Goal: Task Accomplishment & Management: Manage account settings

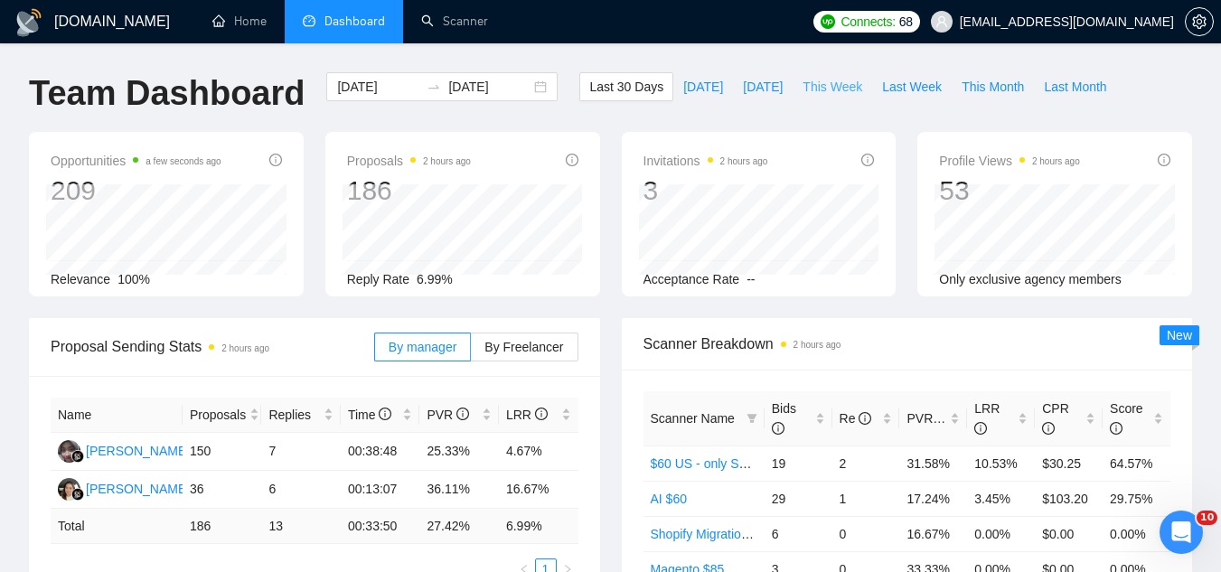
click at [833, 88] on span "This Week" at bounding box center [833, 87] width 60 height 20
type input "[DATE]"
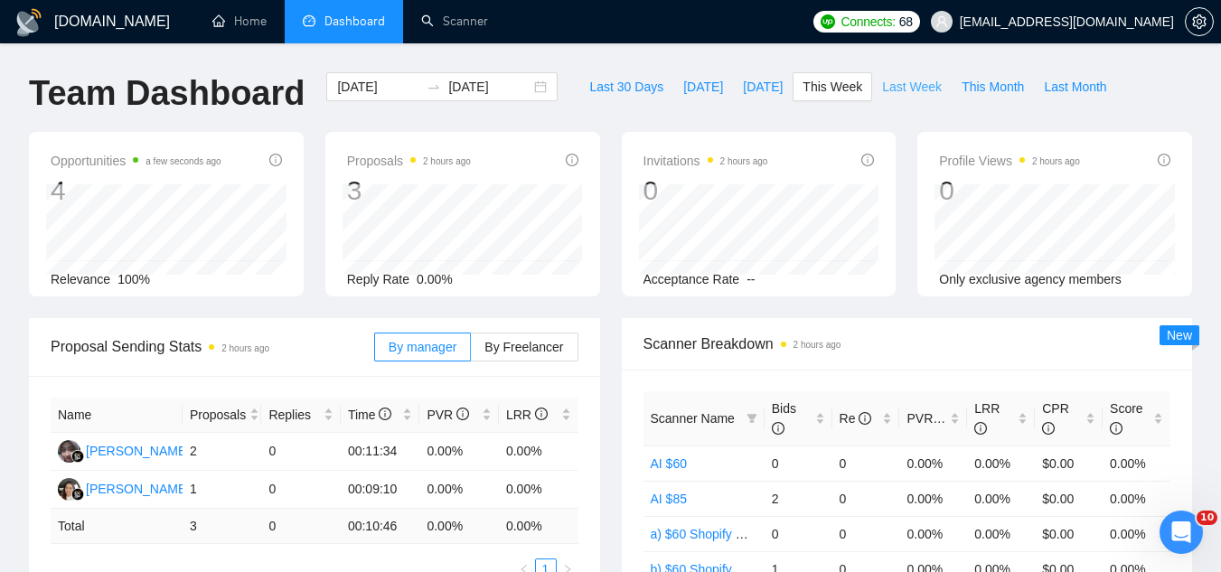
click at [904, 89] on span "Last Week" at bounding box center [912, 87] width 60 height 20
type input "[DATE]"
click at [1091, 22] on span "[EMAIL_ADDRESS][DOMAIN_NAME]" at bounding box center [1067, 22] width 214 height 0
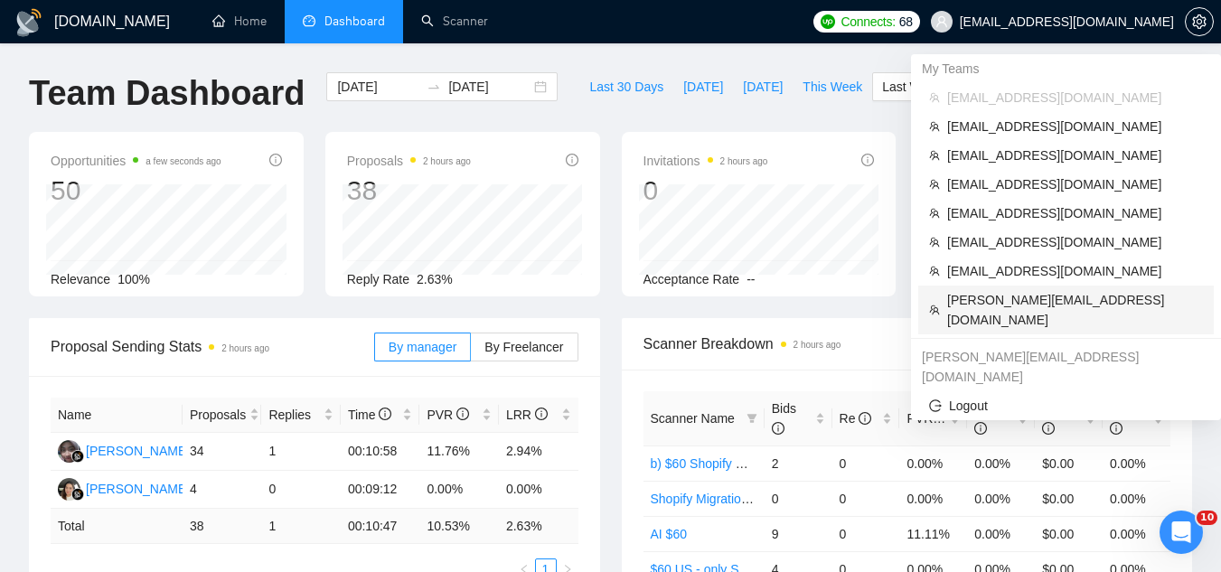
click at [1024, 305] on span "[PERSON_NAME][EMAIL_ADDRESS][DOMAIN_NAME]" at bounding box center [1075, 310] width 256 height 40
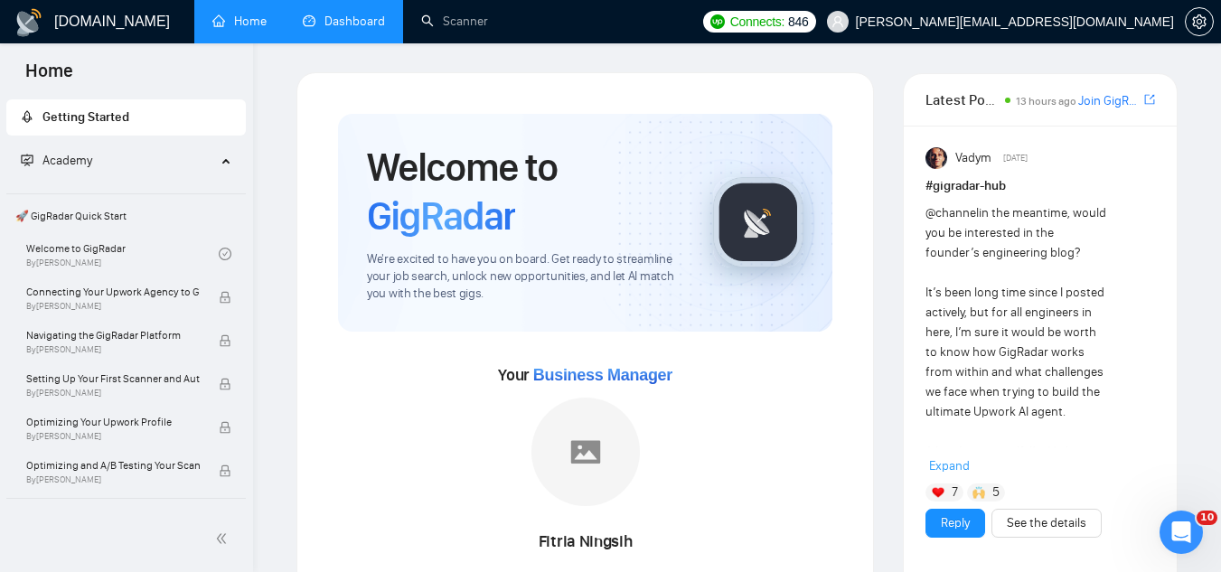
click at [369, 20] on link "Dashboard" at bounding box center [344, 21] width 82 height 15
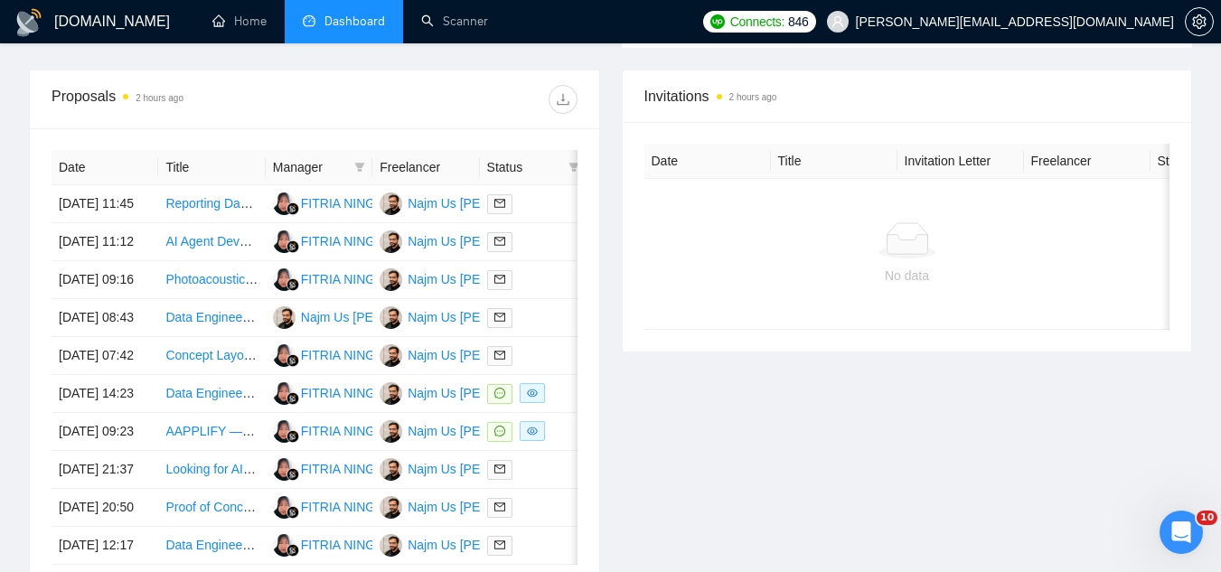
scroll to position [723, 0]
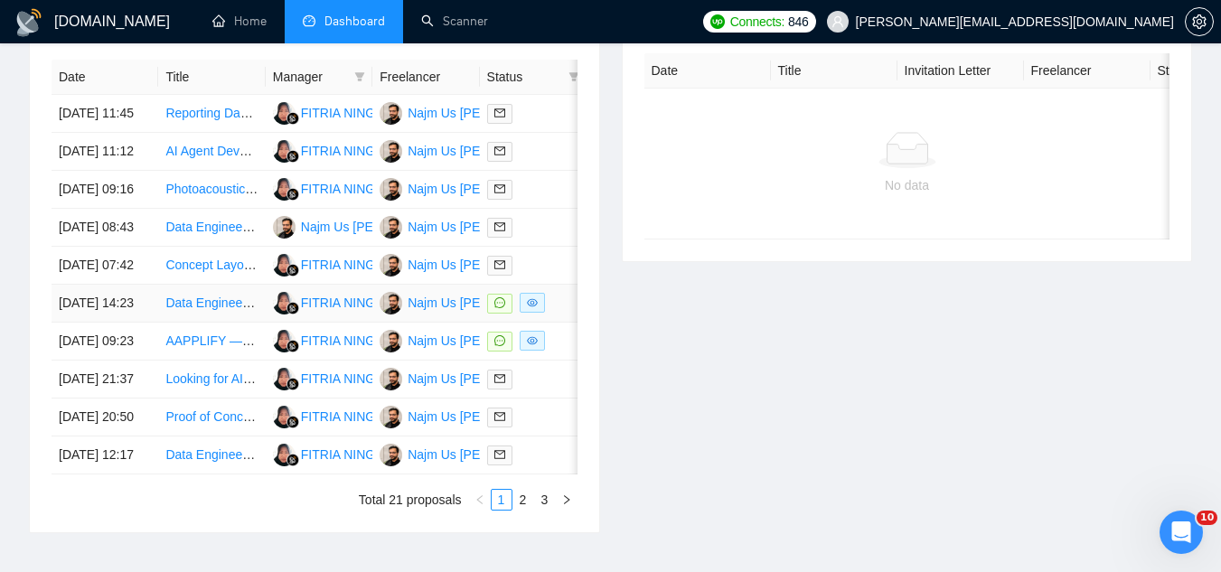
click at [200, 323] on td "Data Engineer for Klaviyo CDP Integration" at bounding box center [211, 304] width 107 height 38
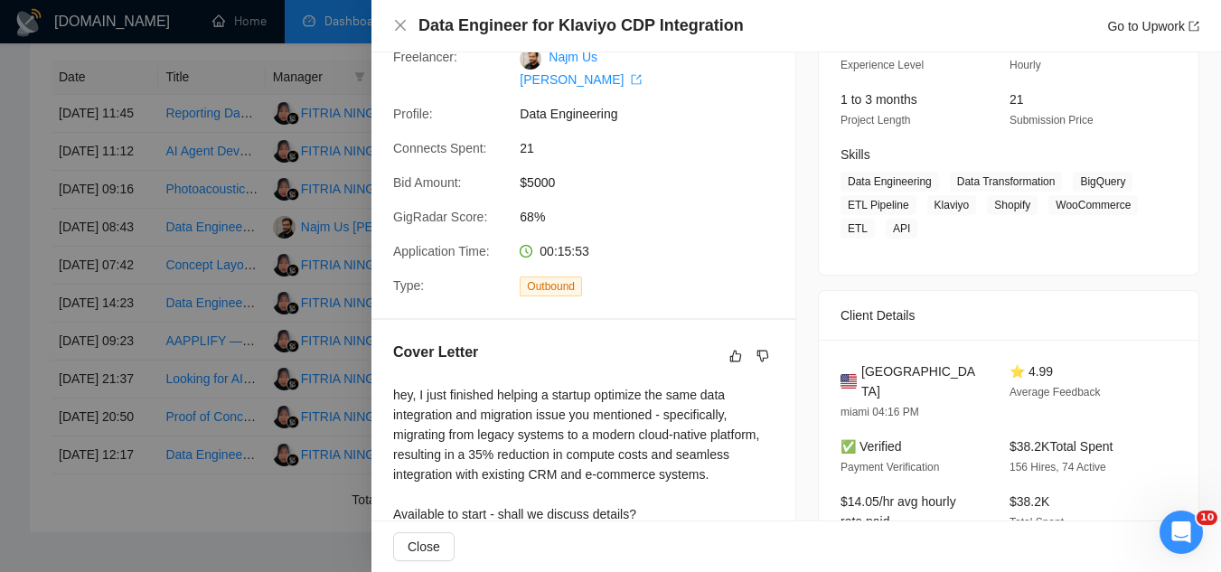
scroll to position [452, 0]
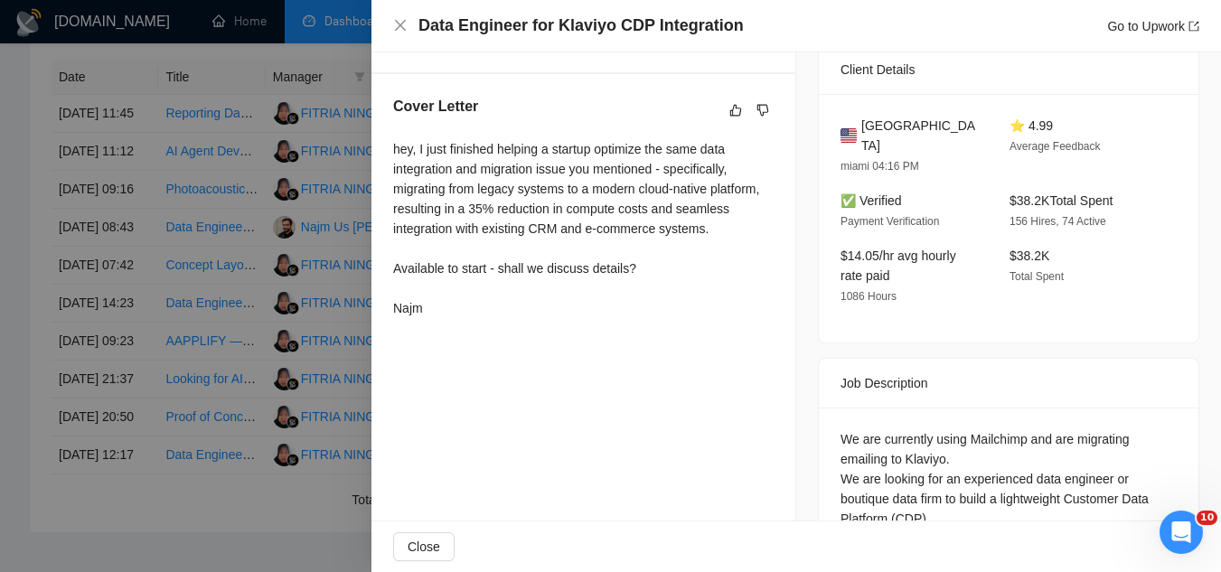
click at [443, 242] on div "hey, I just finished helping a startup optimize the same data integration and m…" at bounding box center [583, 228] width 380 height 179
copy div "Available to start - shall we discuss details?"
click at [250, 372] on div at bounding box center [610, 286] width 1221 height 572
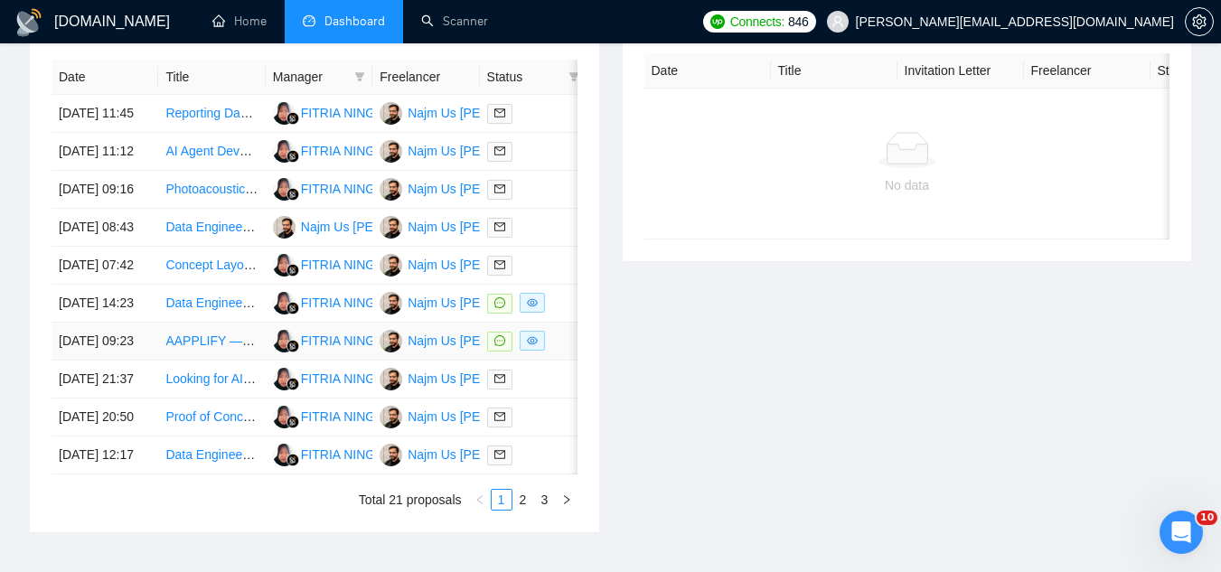
click at [209, 361] on td "AAPPLIFY — MVP Product Requirements job post" at bounding box center [211, 342] width 107 height 38
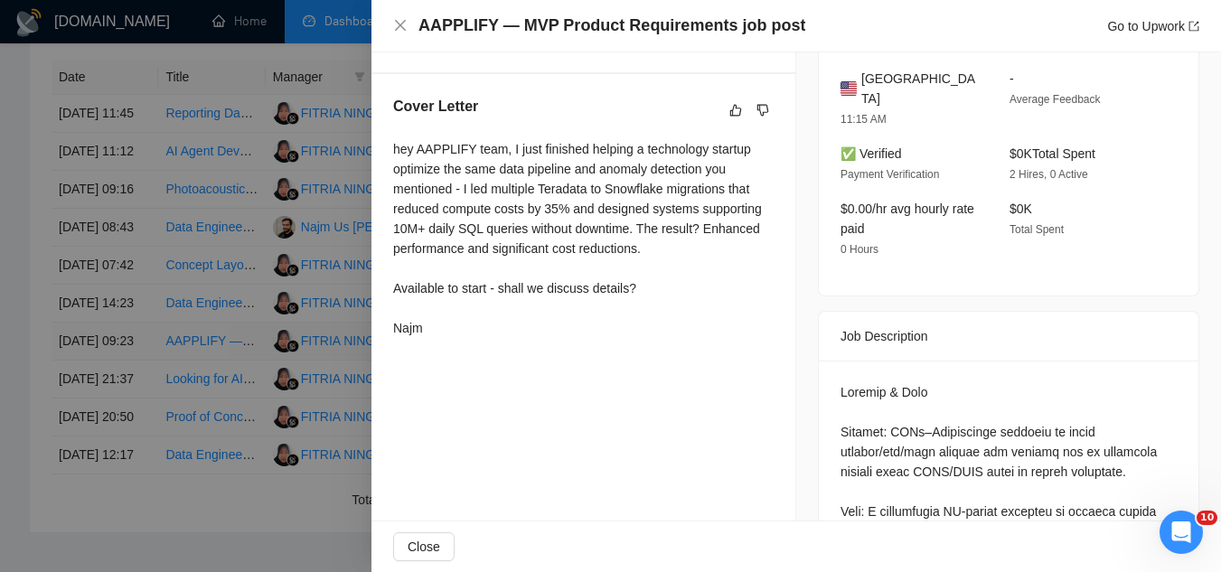
click at [209, 474] on div at bounding box center [610, 286] width 1221 height 572
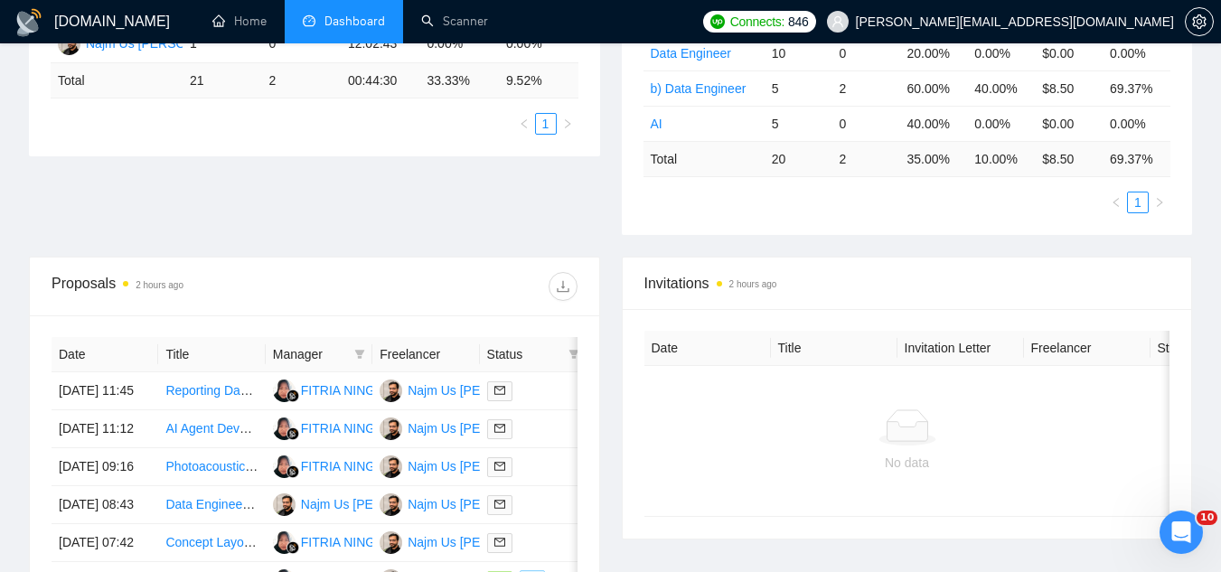
scroll to position [271, 0]
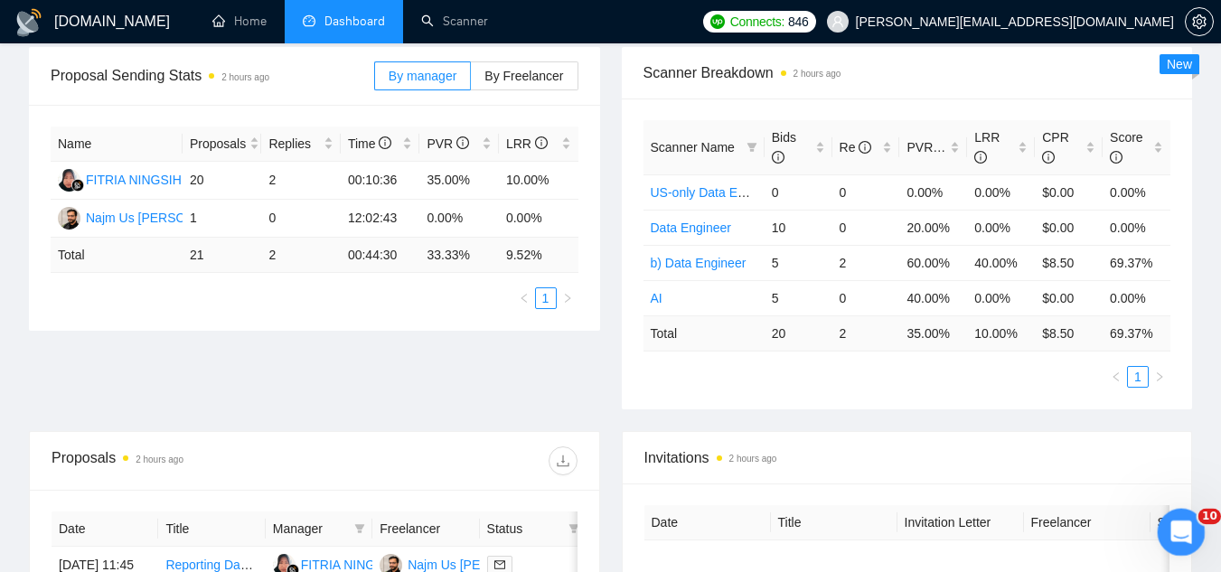
click at [1175, 532] on icon "Open Intercom Messenger" at bounding box center [1178, 529] width 13 height 14
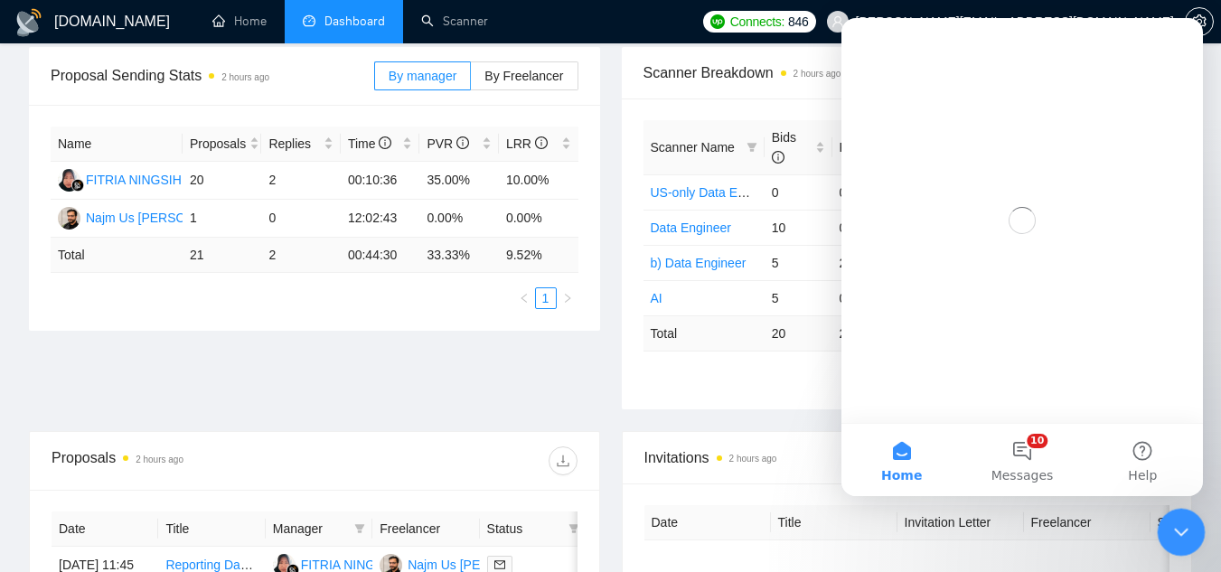
scroll to position [0, 0]
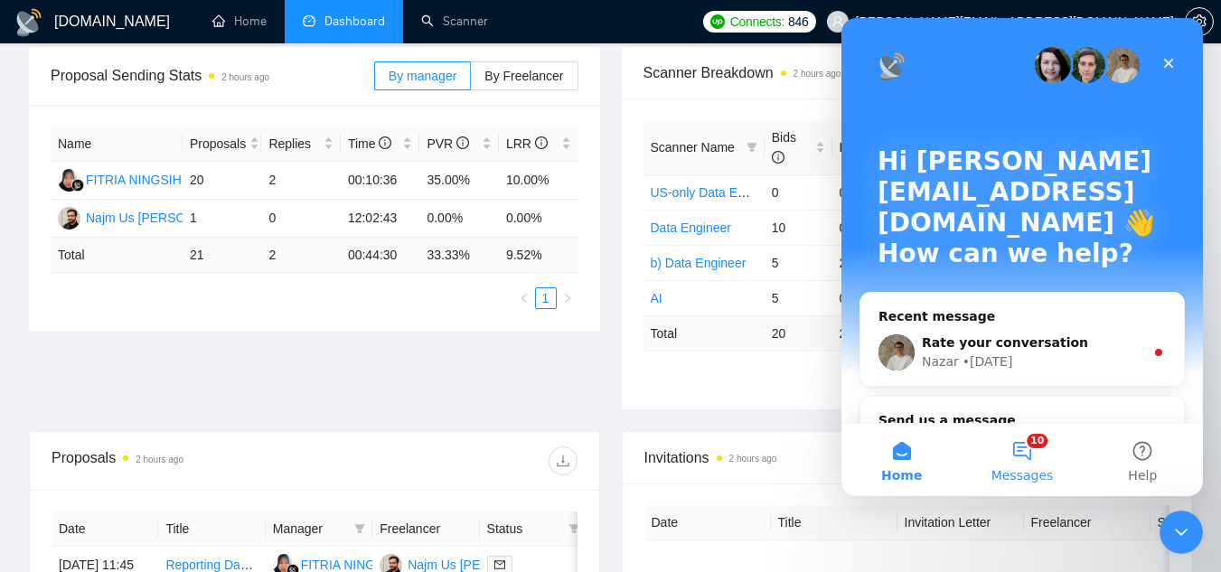
click at [1024, 458] on button "10 Messages" at bounding box center [1022, 460] width 120 height 72
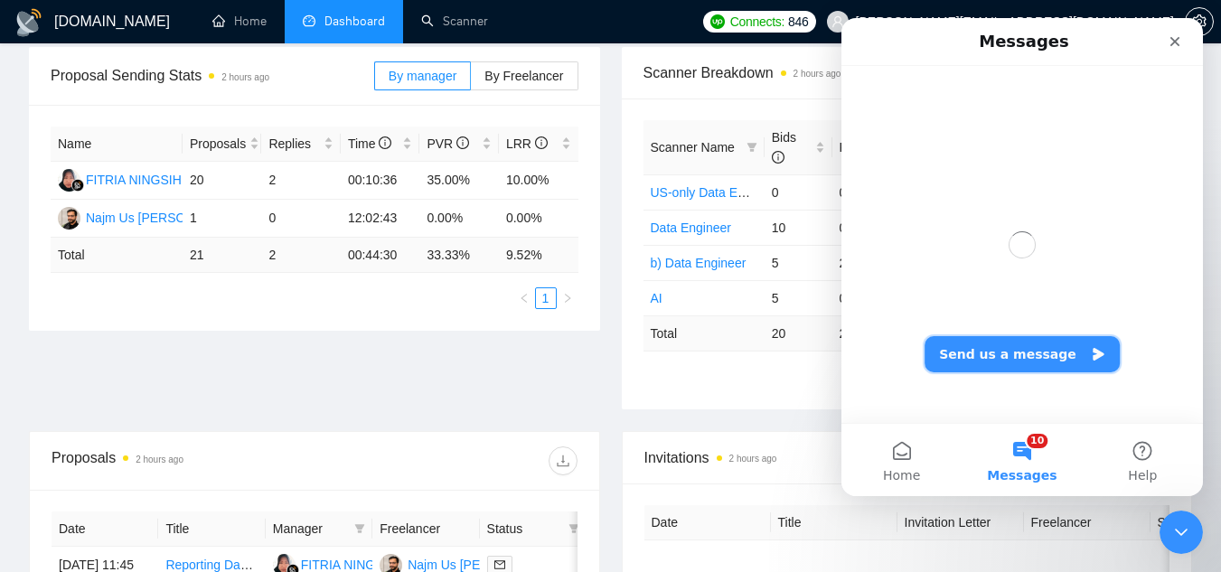
click at [1006, 357] on button "Send us a message" at bounding box center [1022, 354] width 195 height 36
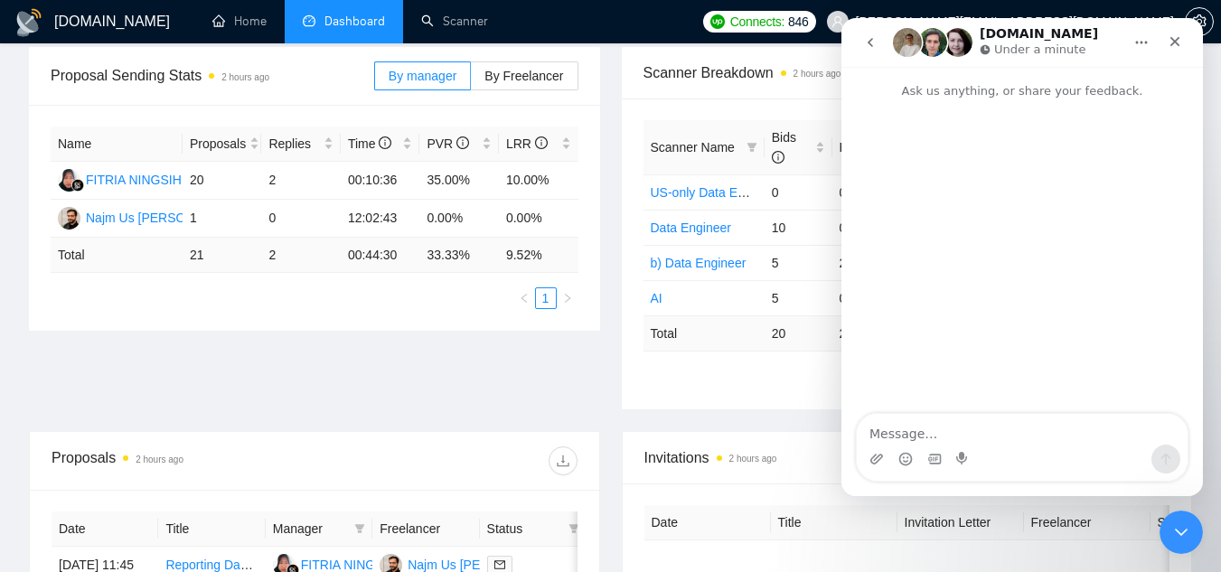
click at [975, 438] on textarea "Message…" at bounding box center [1022, 429] width 331 height 31
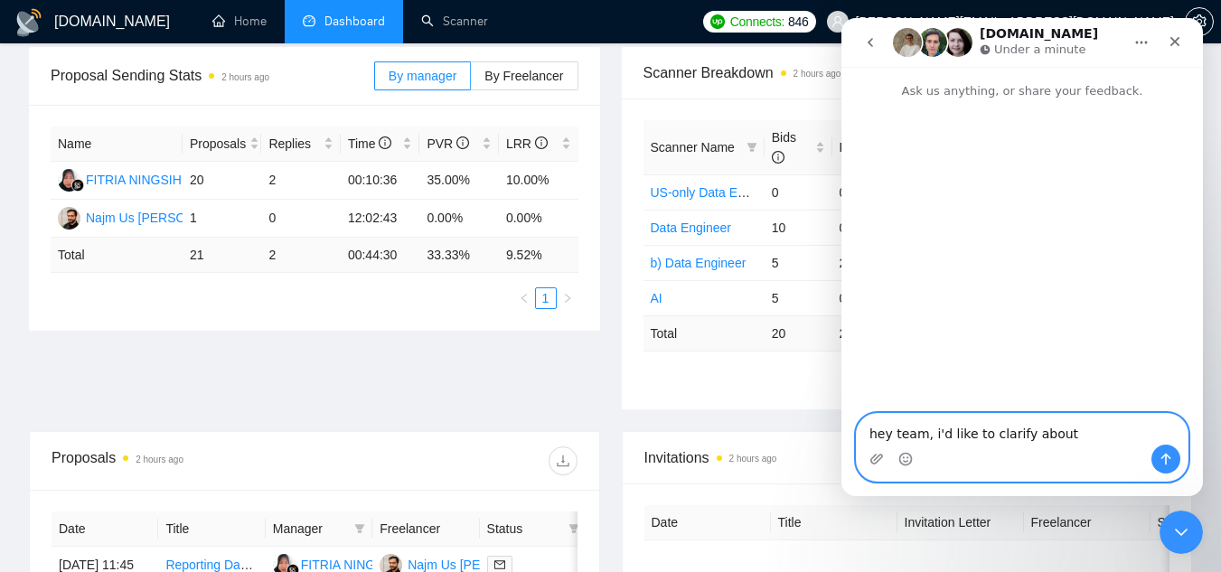
paste textarea "duplicates"
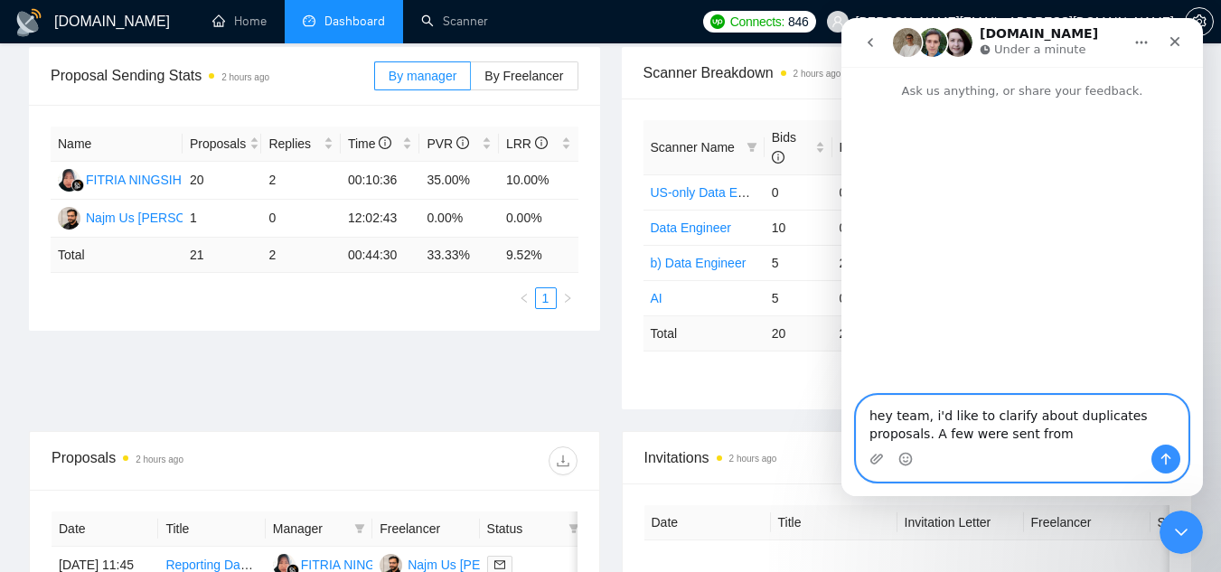
type textarea "hey team, i'd like to clarify about duplicates proposals. A few were sent from"
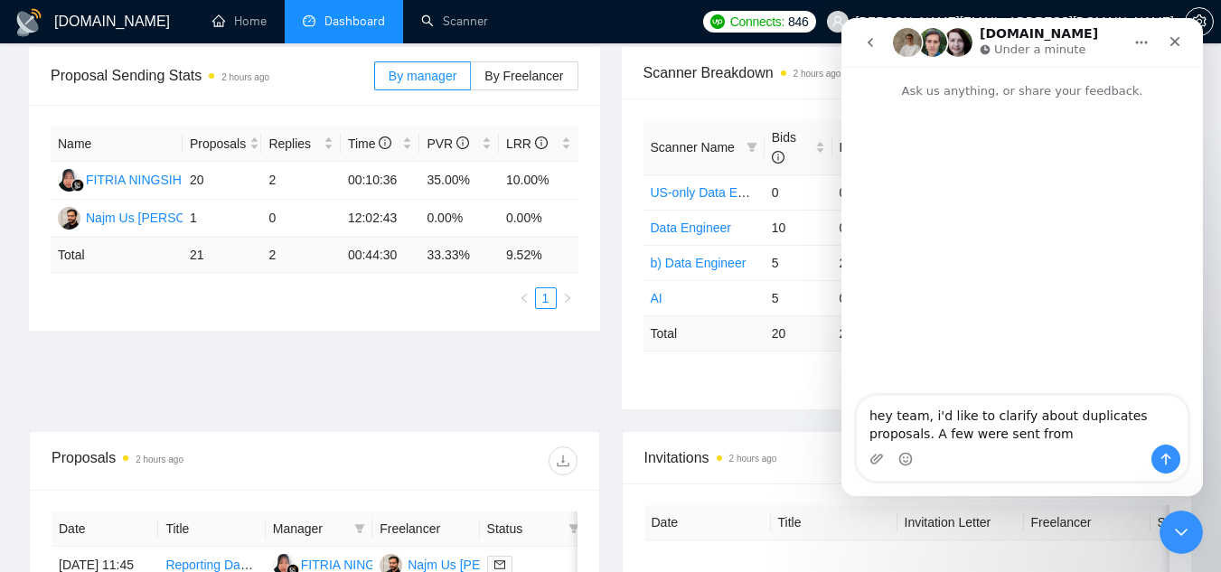
click at [1135, 46] on icon "Home" at bounding box center [1141, 42] width 14 height 14
click at [874, 41] on icon "go back" at bounding box center [870, 42] width 14 height 14
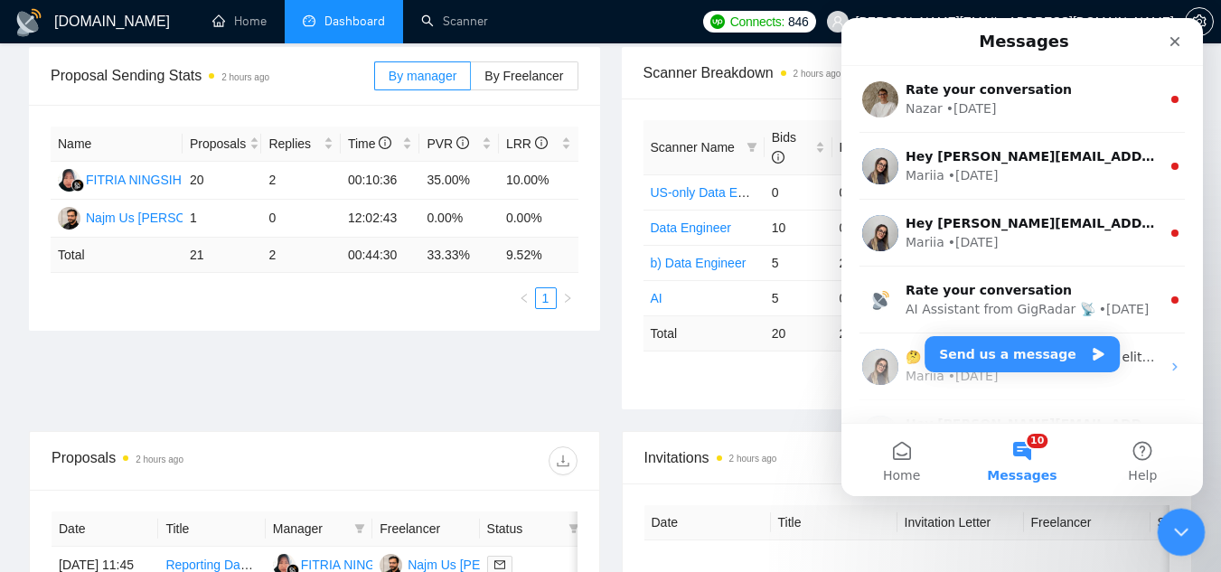
click at [1177, 546] on div "Close Intercom Messenger" at bounding box center [1178, 529] width 43 height 43
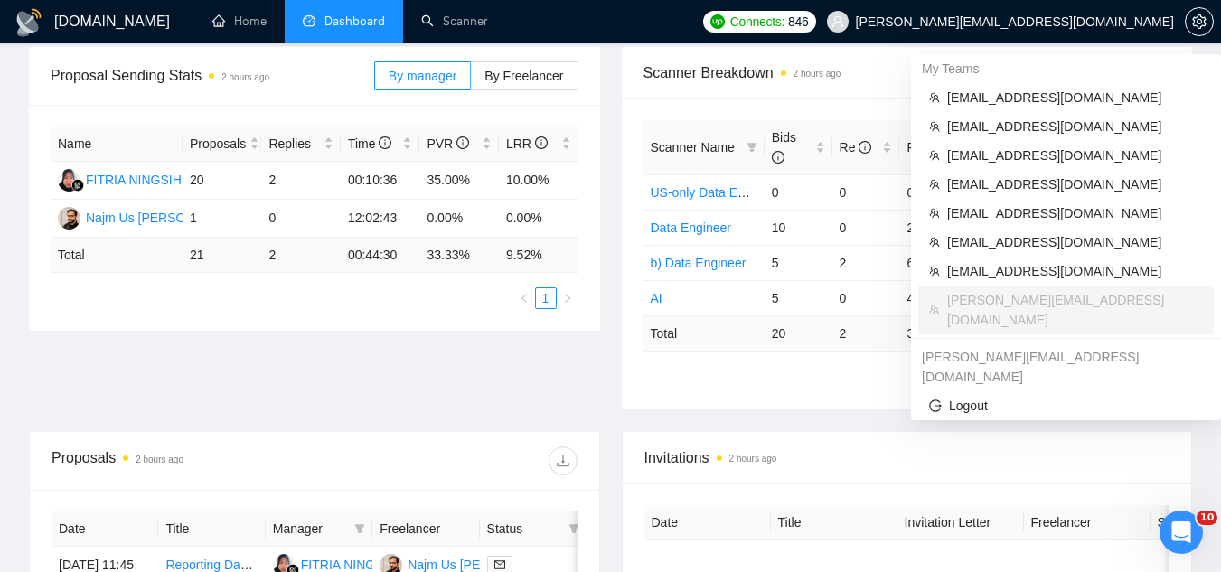
click at [1057, 22] on span "[PERSON_NAME][EMAIL_ADDRESS][DOMAIN_NAME]" at bounding box center [1015, 22] width 318 height 0
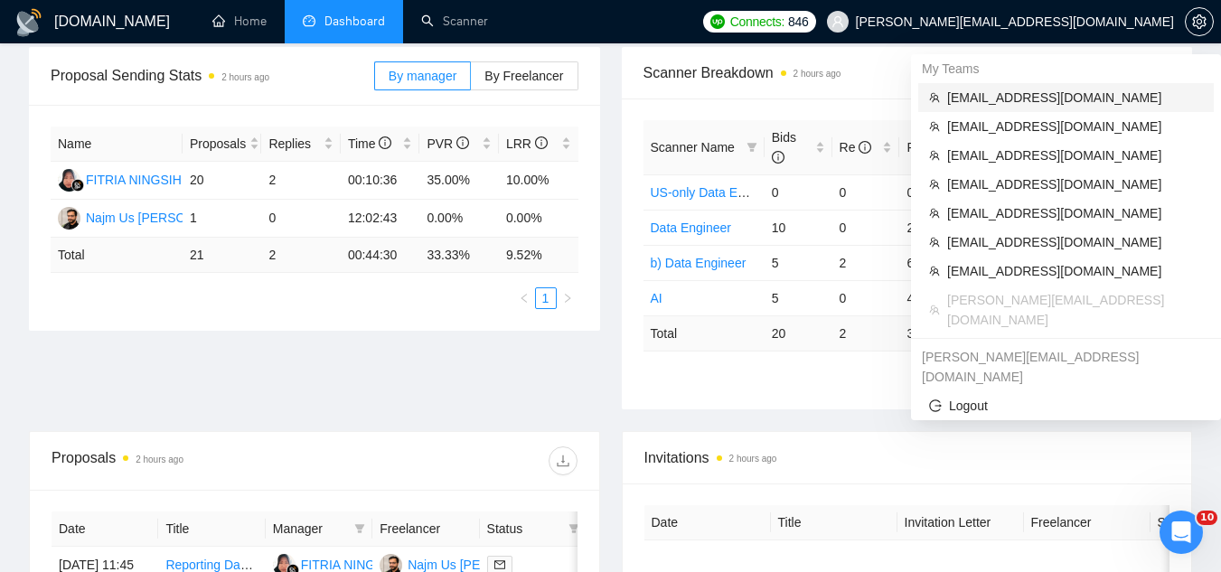
click at [1037, 90] on span "[EMAIL_ADDRESS][DOMAIN_NAME]" at bounding box center [1075, 98] width 256 height 20
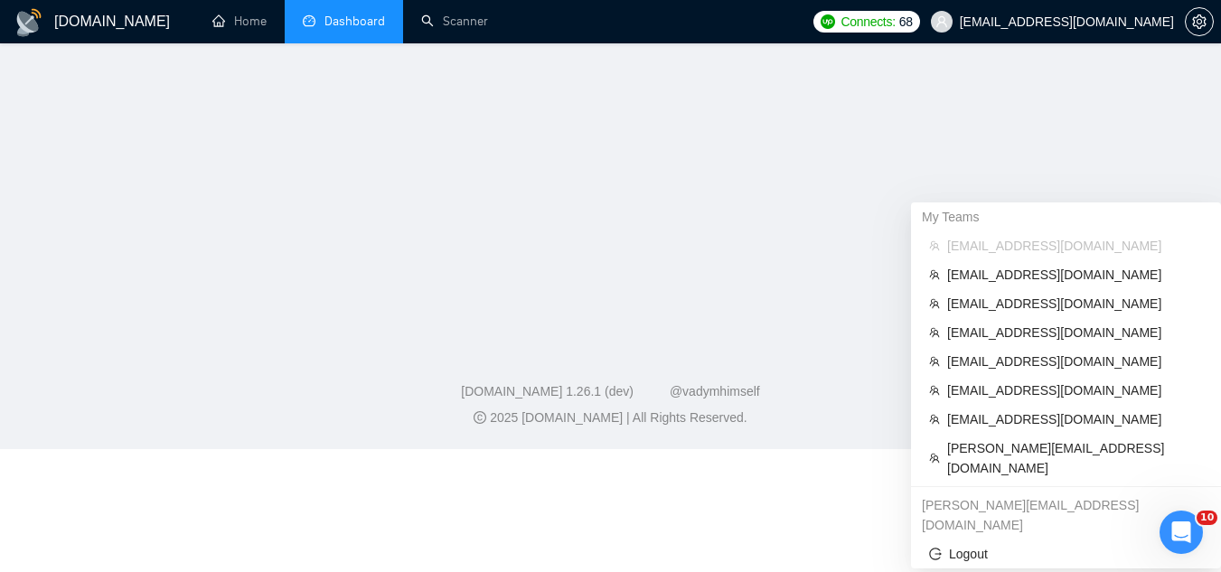
scroll to position [524, 0]
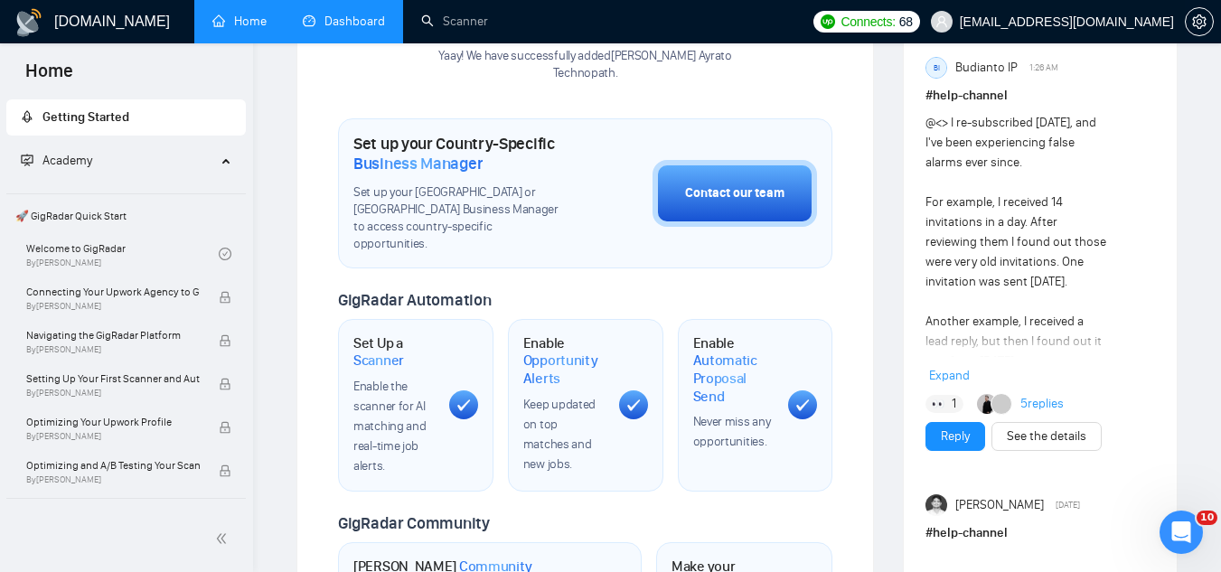
click at [1091, 22] on span "[EMAIL_ADDRESS][DOMAIN_NAME]" at bounding box center [1067, 22] width 214 height 0
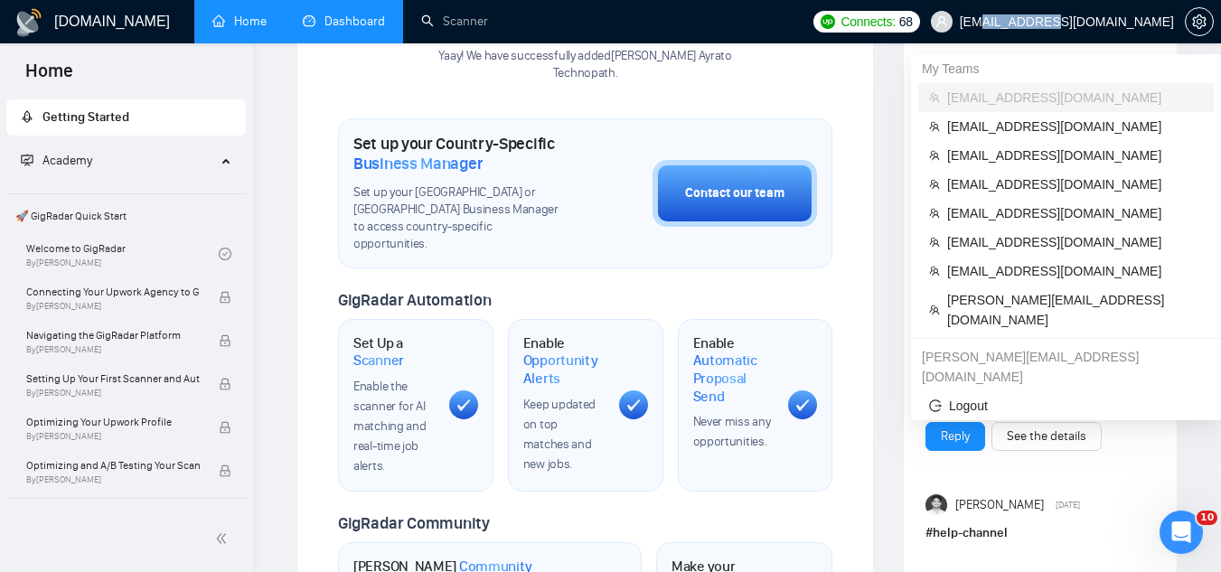
click at [1091, 22] on span "[EMAIL_ADDRESS][DOMAIN_NAME]" at bounding box center [1067, 22] width 214 height 0
copy div "[EMAIL_ADDRESS][DOMAIN_NAME]"
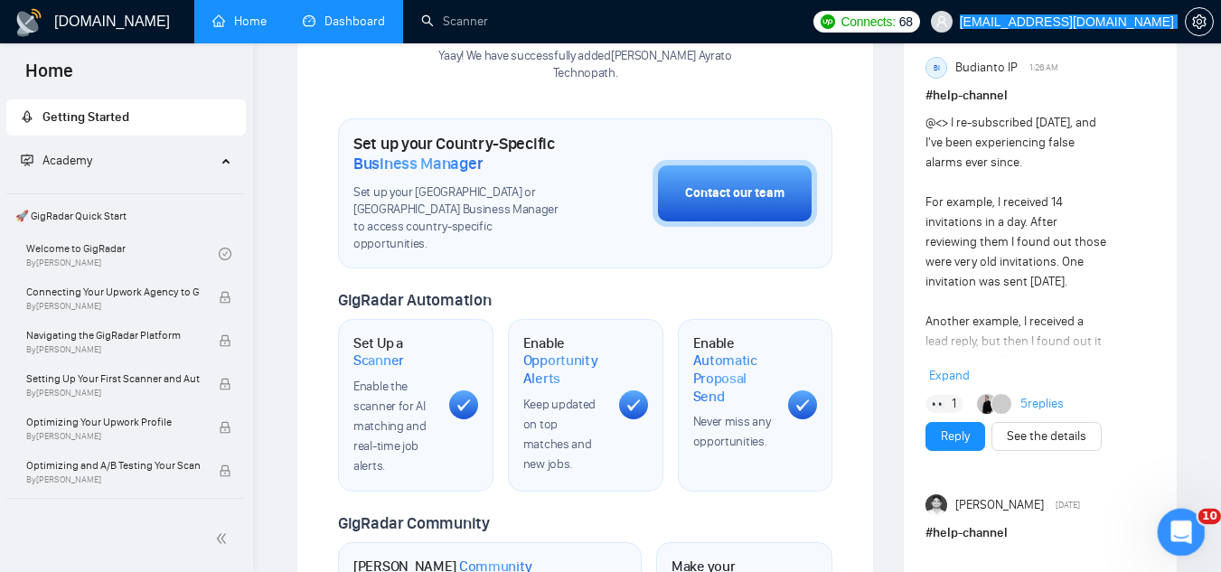
click at [1177, 526] on icon "Open Intercom Messenger" at bounding box center [1179, 530] width 30 height 30
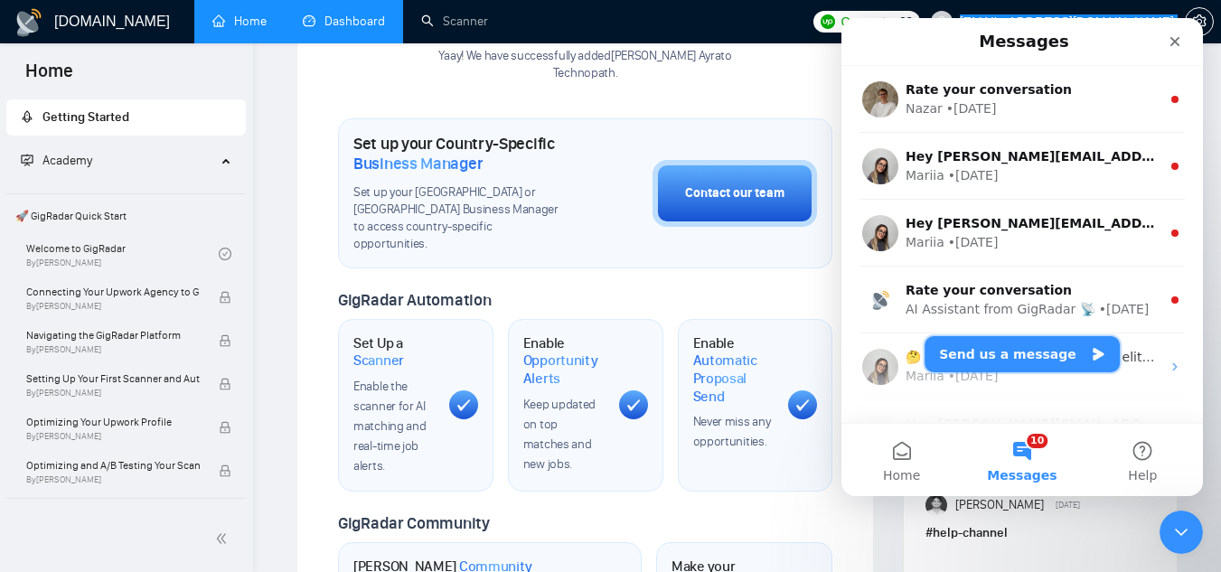
click at [1009, 354] on button "Send us a message" at bounding box center [1022, 354] width 195 height 36
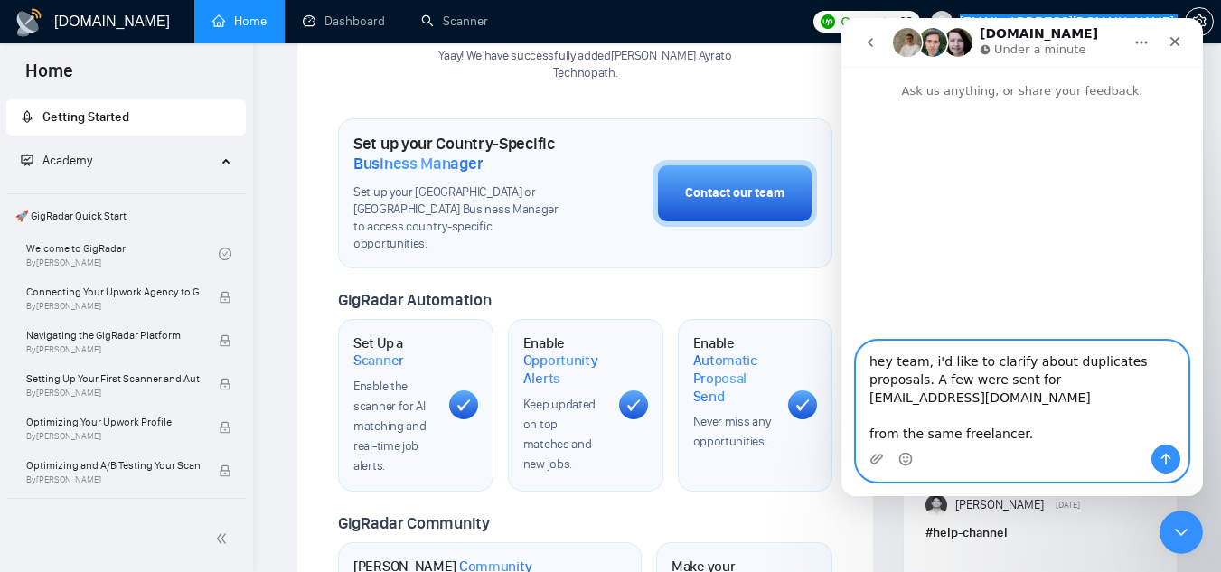
click at [1066, 423] on textarea "hey team, i'd like to clarify about duplicates proposals. A few were sent for […" at bounding box center [1022, 393] width 331 height 103
click at [1043, 437] on textarea "hey team, i'd like to clarify about duplicates proposals. A few were sent for […" at bounding box center [1022, 393] width 331 height 103
paste textarea "[DATE]: Shopify Plus & Zendesk Automation Expert (Freight + Room of Choice Work…"
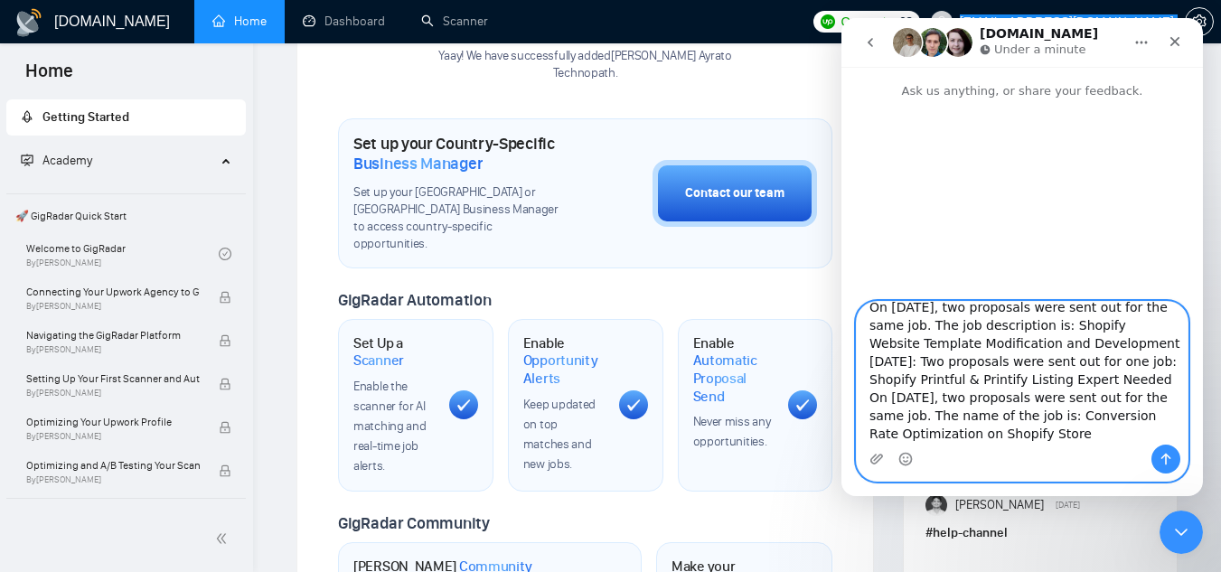
scroll to position [249, 0]
click at [1103, 419] on textarea "hey team, i'd like to clarify about duplicates proposals. A few were sent for […" at bounding box center [1022, 373] width 331 height 143
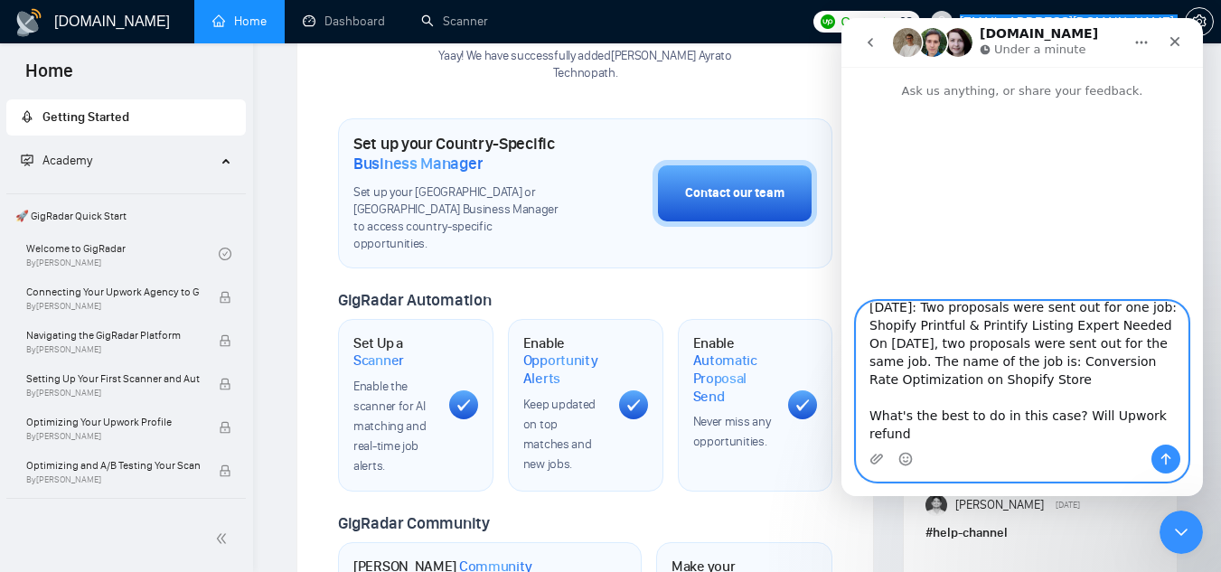
scroll to position [283, 0]
type textarea "hey team, i'd like to clarify about duplicates proposals. A few were sent for […"
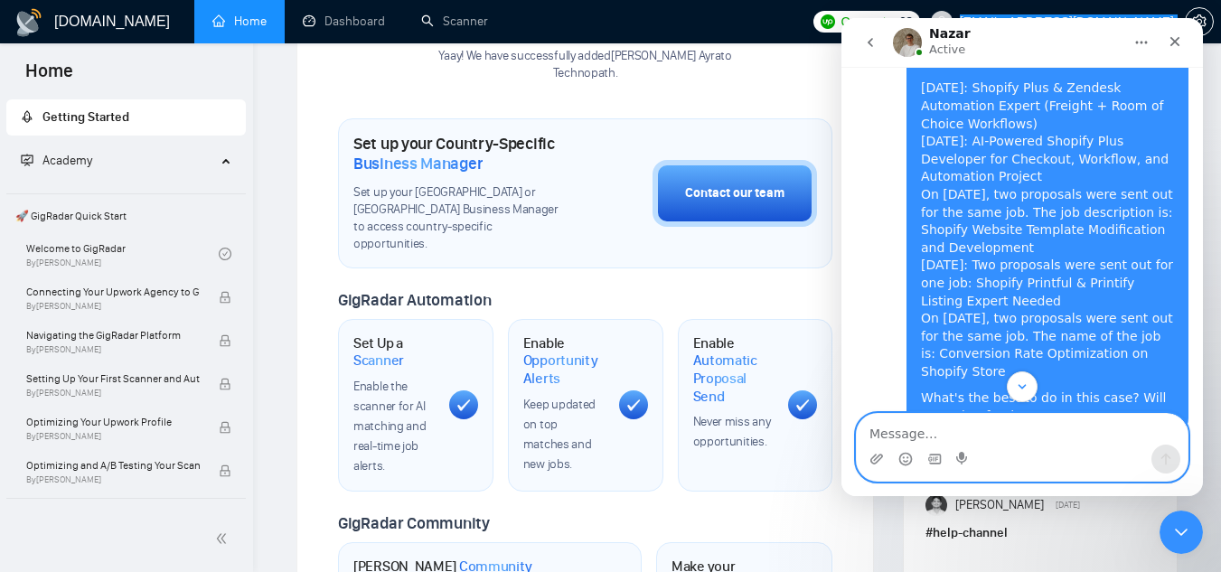
scroll to position [362, 0]
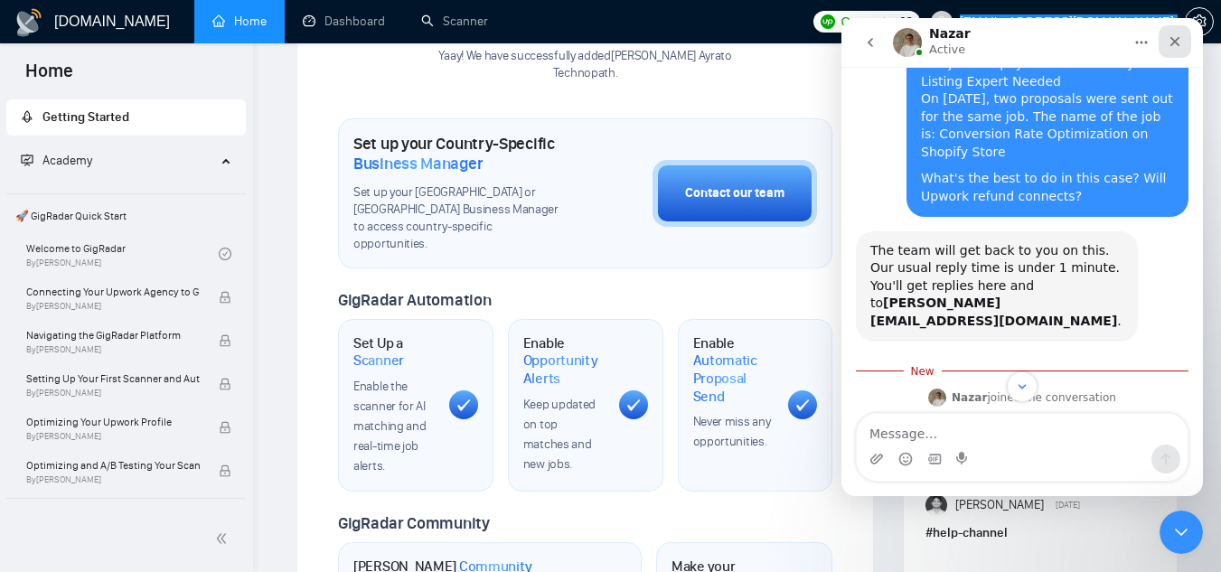
click at [1170, 42] on icon "Close" at bounding box center [1175, 41] width 14 height 14
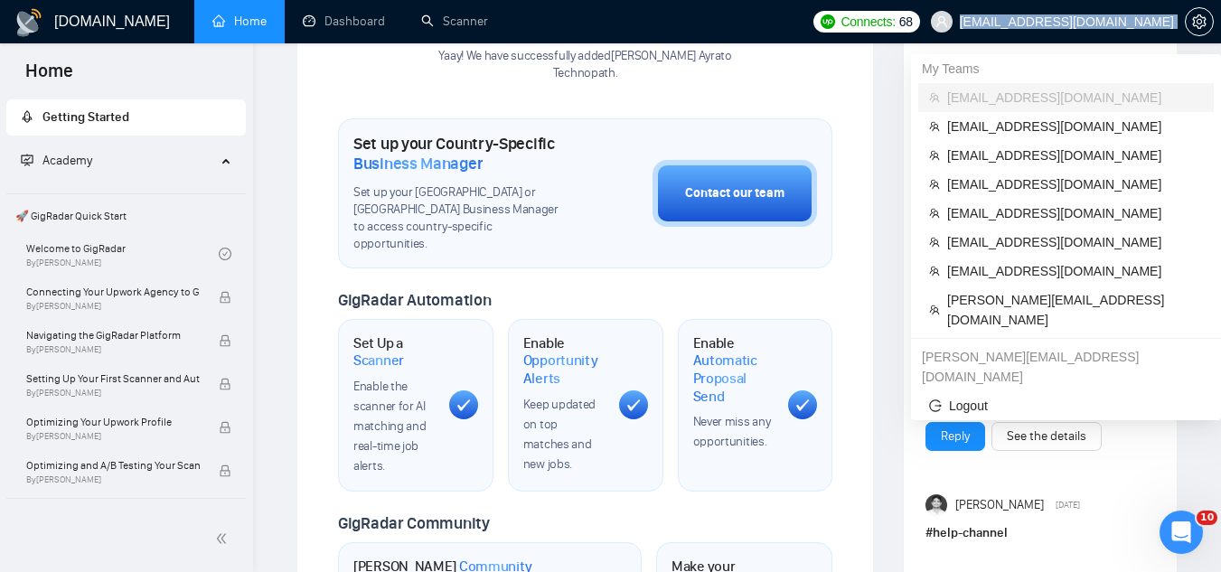
click at [1125, 22] on span "[EMAIL_ADDRESS][DOMAIN_NAME]" at bounding box center [1067, 22] width 214 height 0
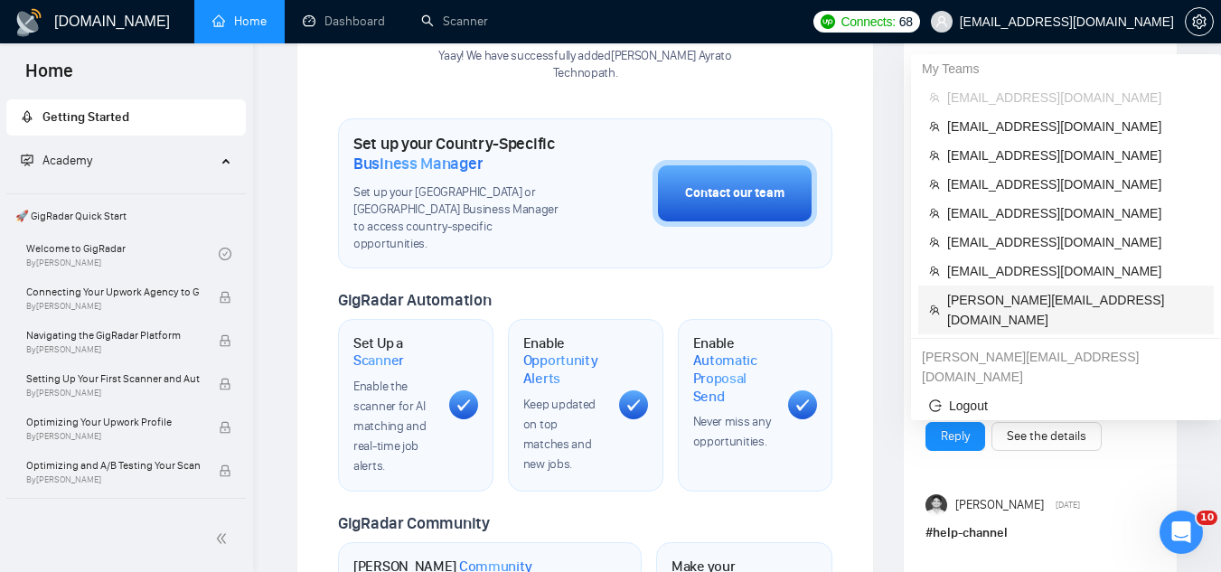
click at [1080, 301] on span "[PERSON_NAME][EMAIL_ADDRESS][DOMAIN_NAME]" at bounding box center [1075, 310] width 256 height 40
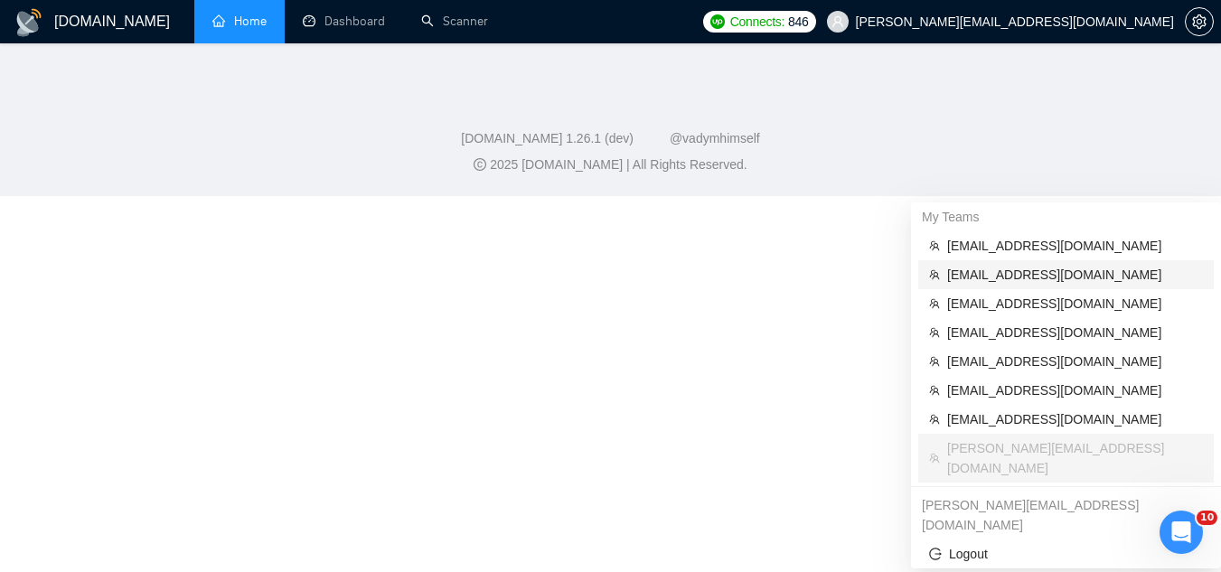
scroll to position [336, 0]
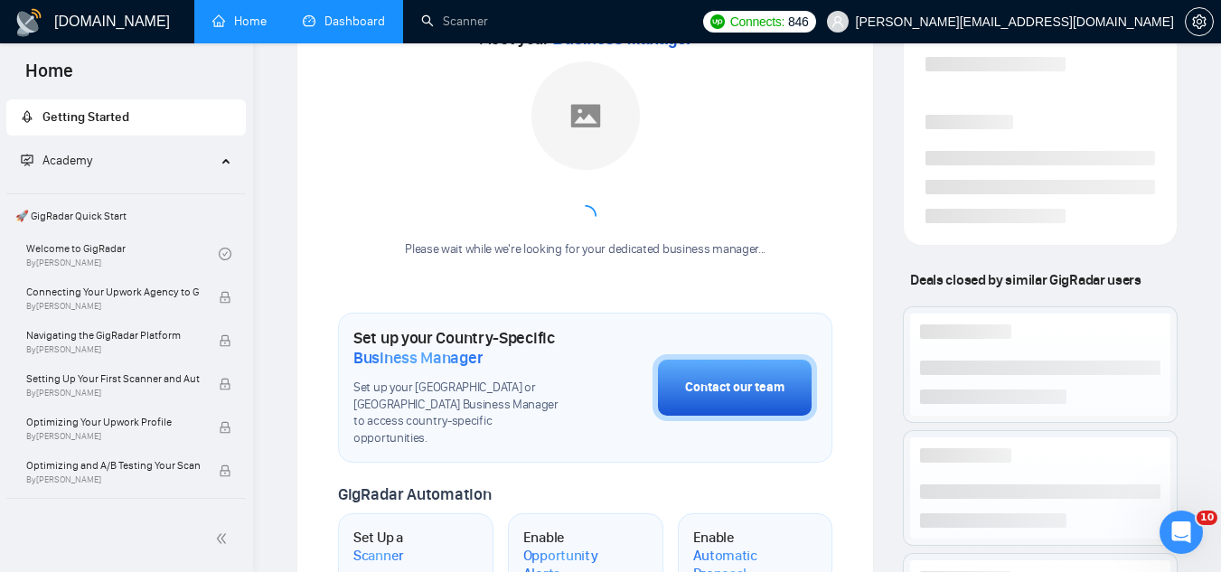
click at [373, 14] on link "Dashboard" at bounding box center [344, 21] width 82 height 15
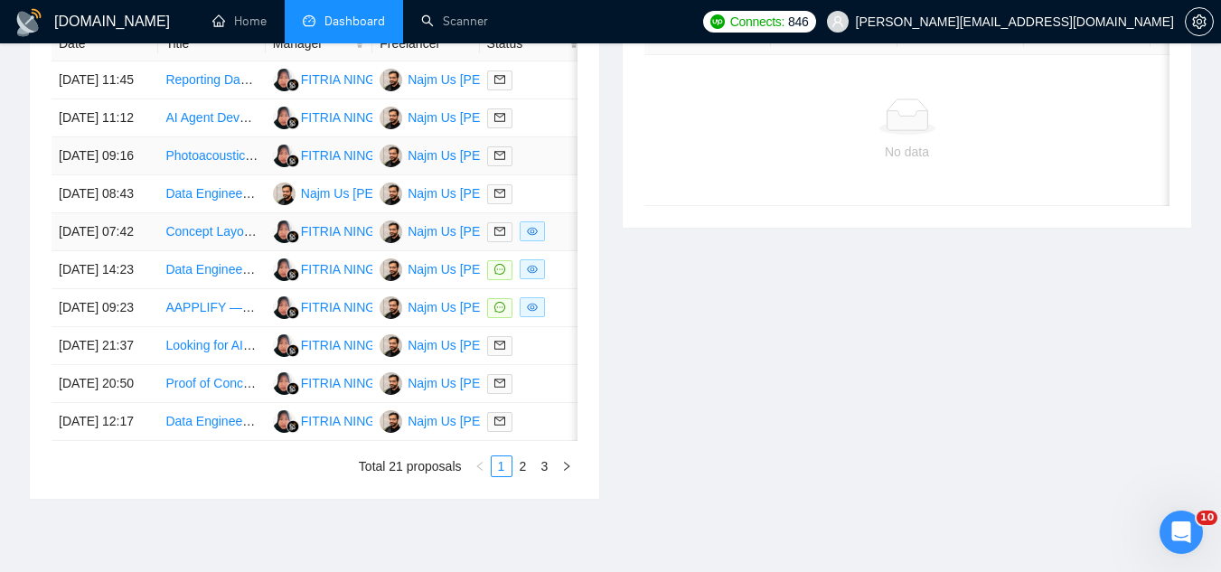
scroll to position [788, 0]
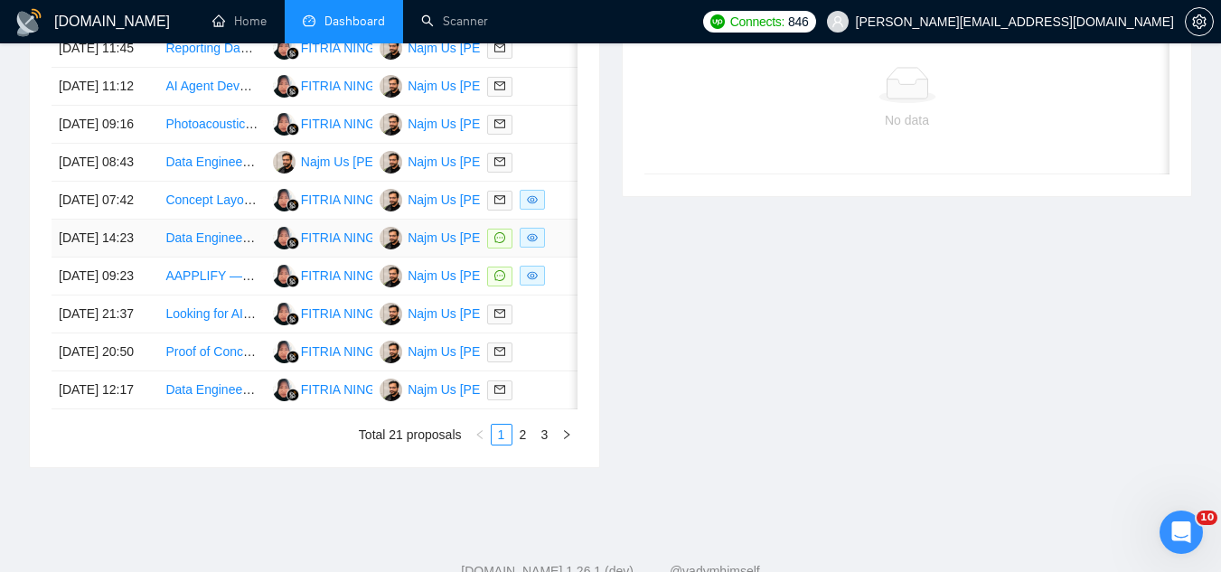
click at [202, 258] on td "Data Engineer for Klaviyo CDP Integration" at bounding box center [211, 239] width 107 height 38
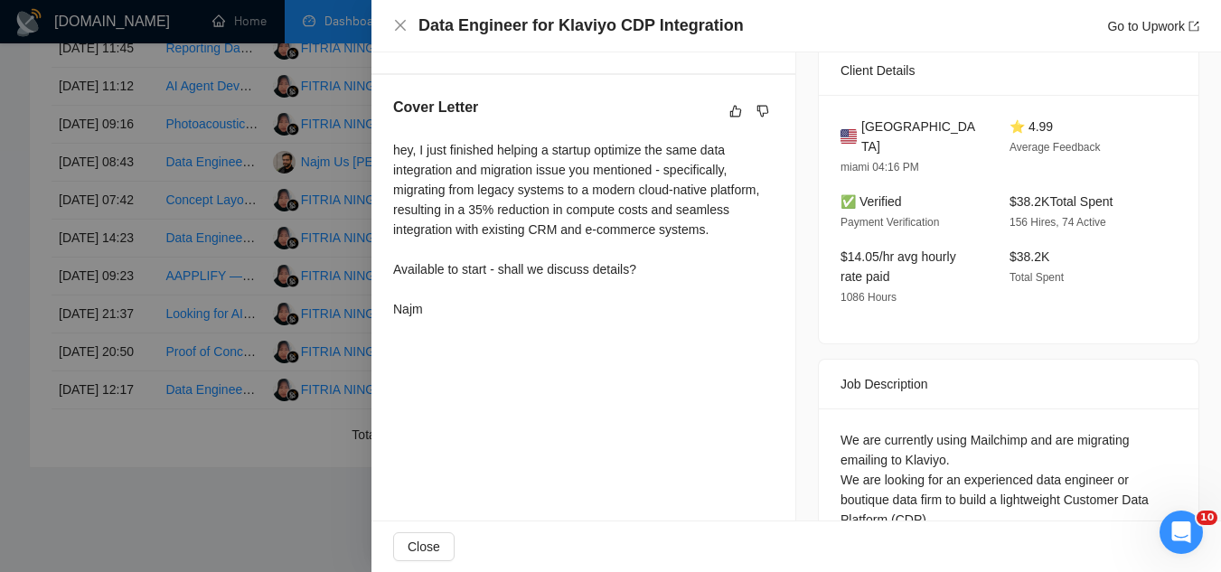
scroll to position [452, 0]
click at [210, 351] on div at bounding box center [610, 286] width 1221 height 572
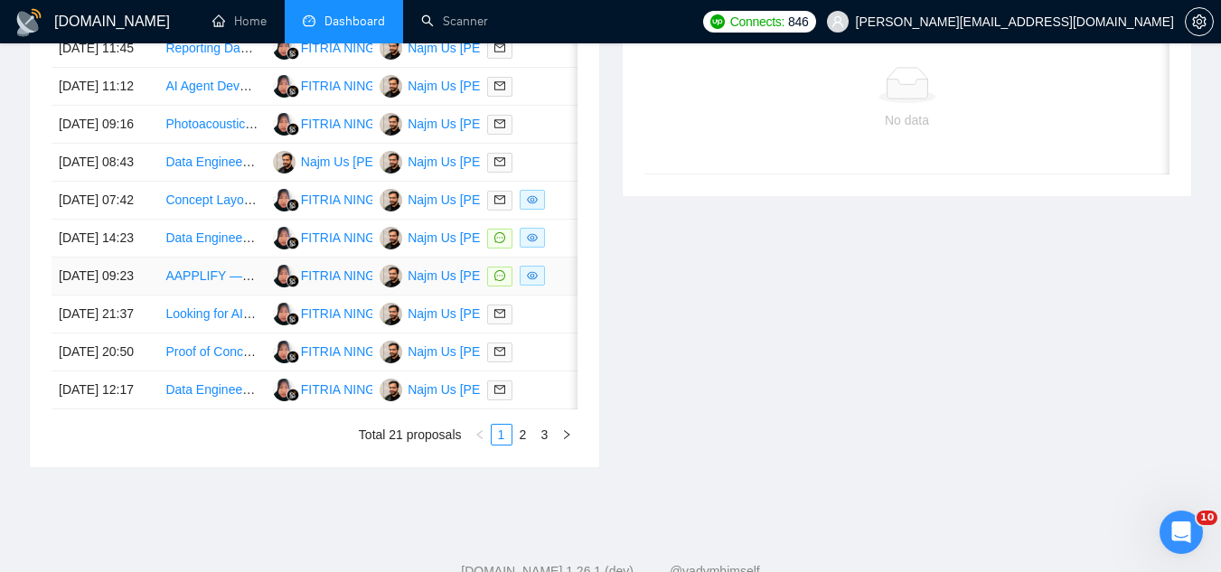
click at [202, 296] on td "AAPPLIFY — MVP Product Requirements job post" at bounding box center [211, 277] width 107 height 38
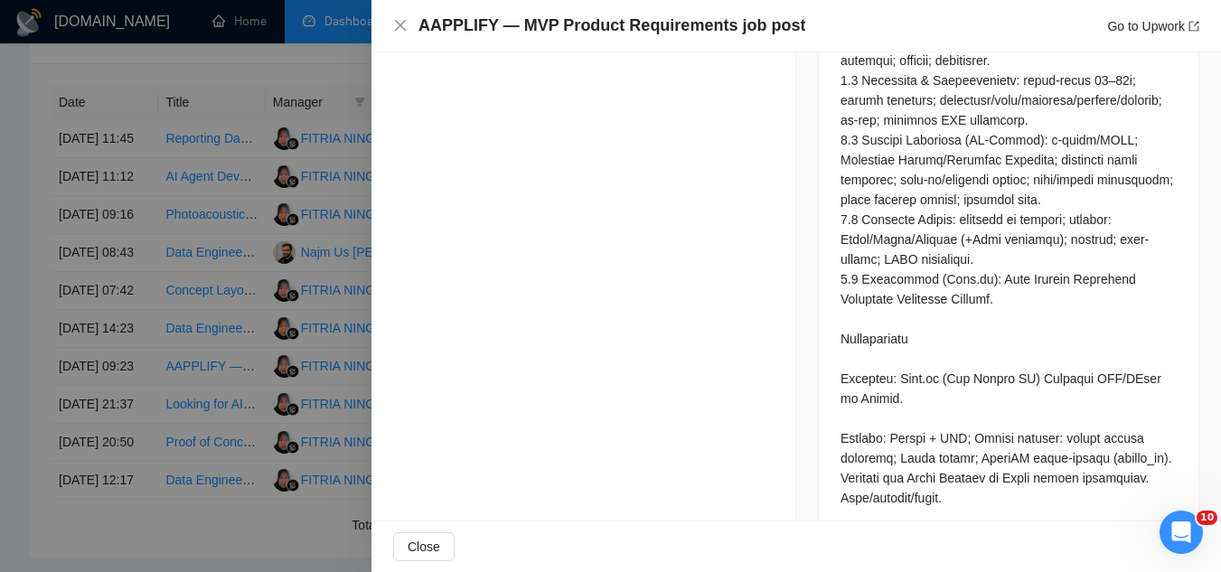
scroll to position [1898, 0]
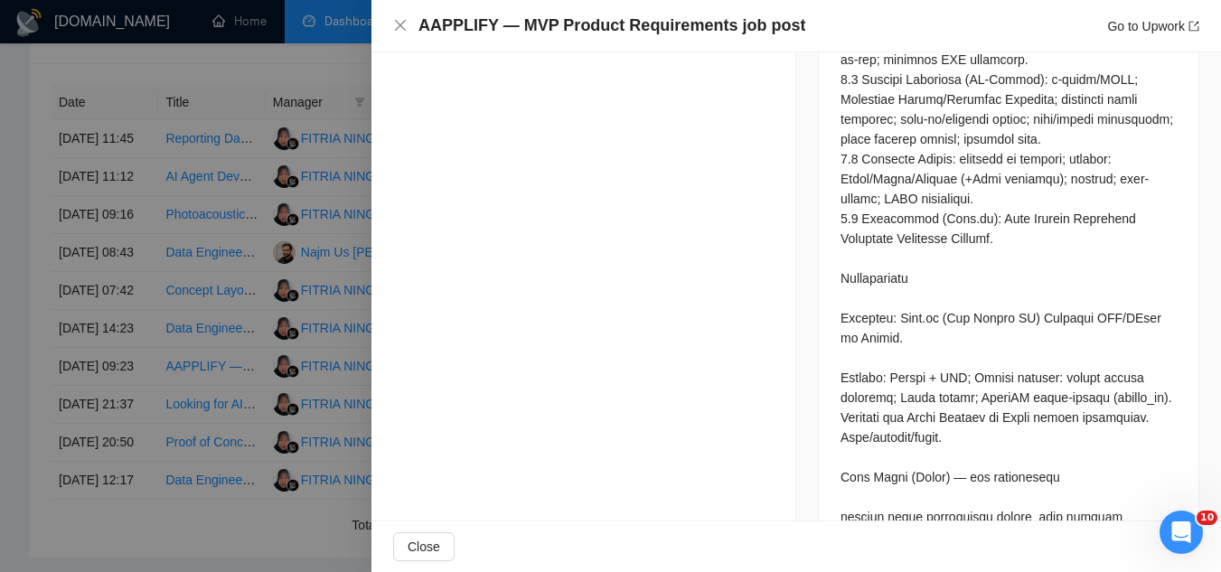
click at [328, 66] on div at bounding box center [610, 286] width 1221 height 572
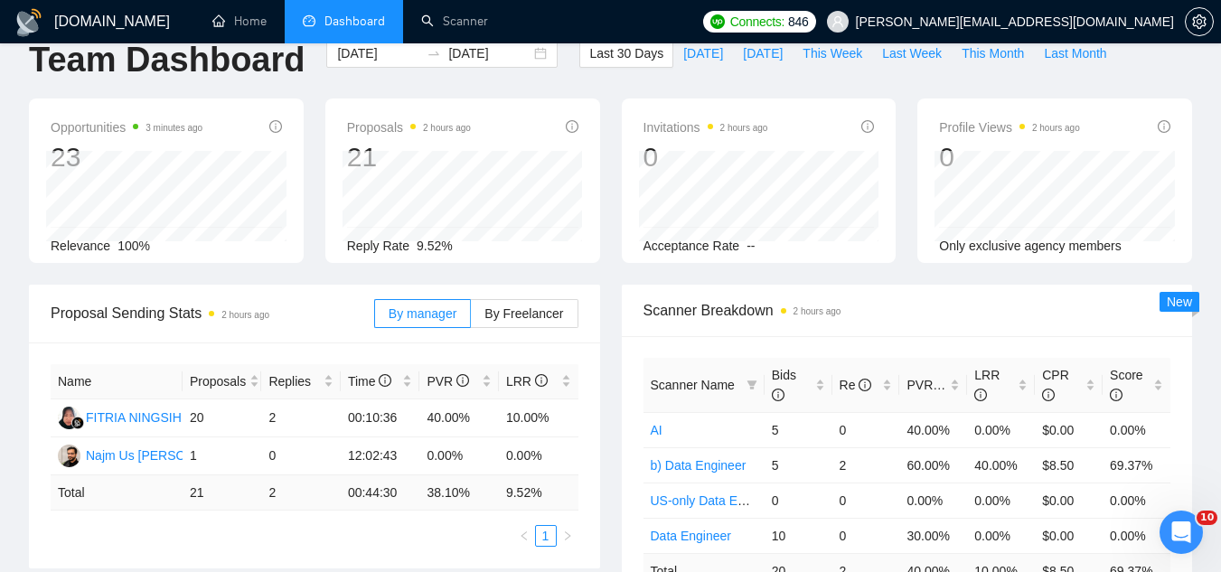
scroll to position [0, 0]
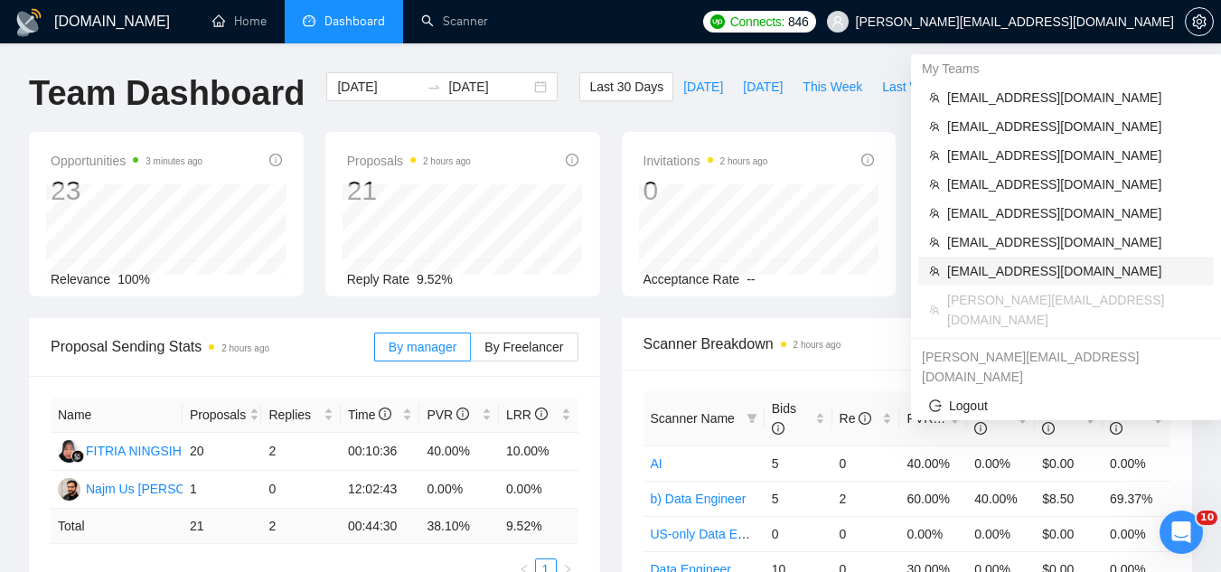
click at [1002, 276] on span "[EMAIL_ADDRESS][DOMAIN_NAME]" at bounding box center [1075, 271] width 256 height 20
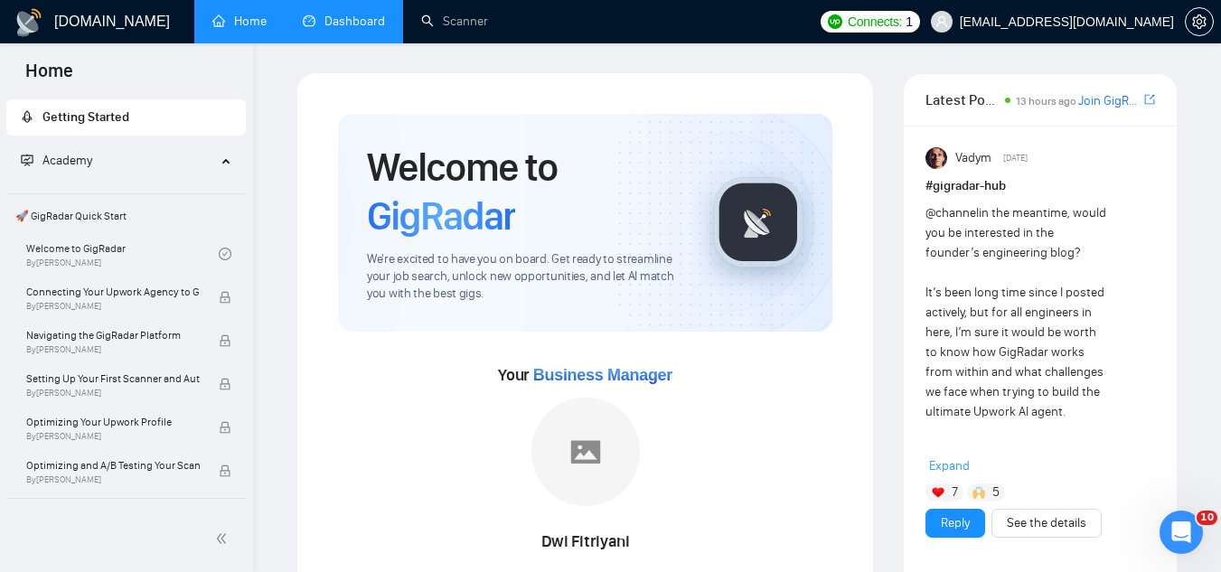
click at [345, 21] on link "Dashboard" at bounding box center [344, 21] width 82 height 15
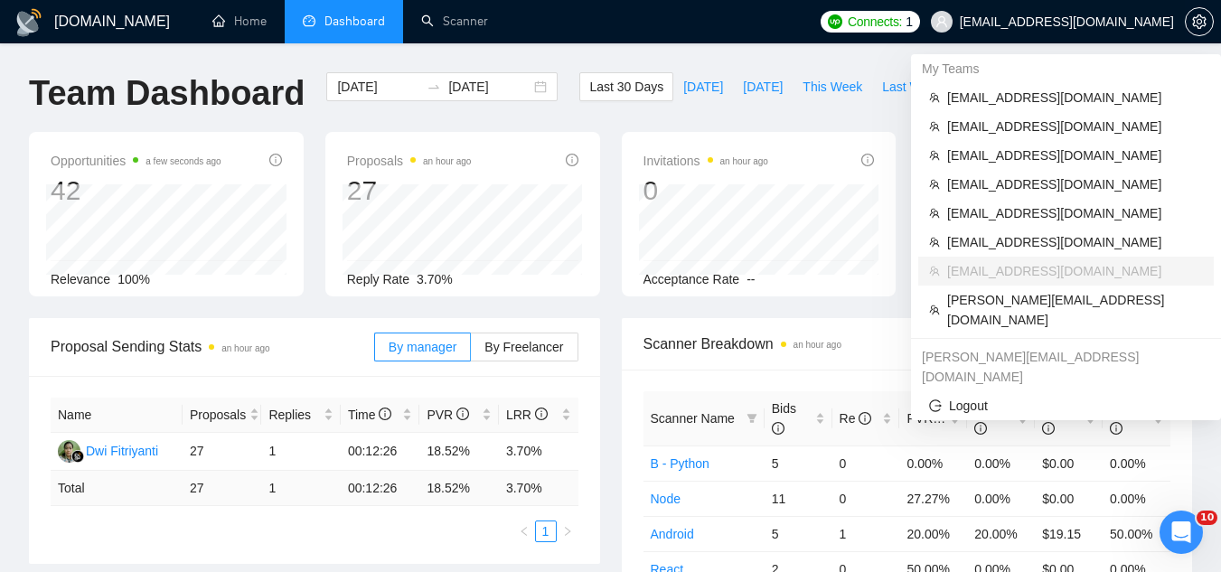
click at [1090, 22] on span "[EMAIL_ADDRESS][DOMAIN_NAME]" at bounding box center [1067, 22] width 214 height 0
